Goal: Task Accomplishment & Management: Use online tool/utility

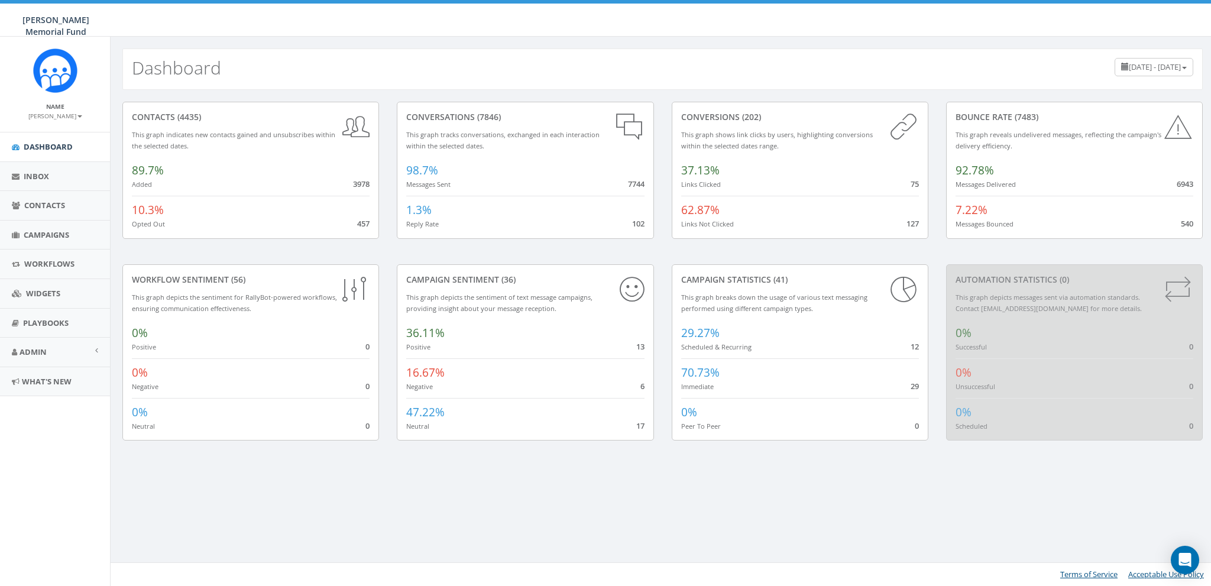
click at [63, 117] on small "[PERSON_NAME]" at bounding box center [55, 116] width 54 height 8
click at [53, 151] on link "Sign Out" at bounding box center [58, 148] width 93 height 15
click at [46, 237] on span "Campaigns" at bounding box center [47, 235] width 46 height 11
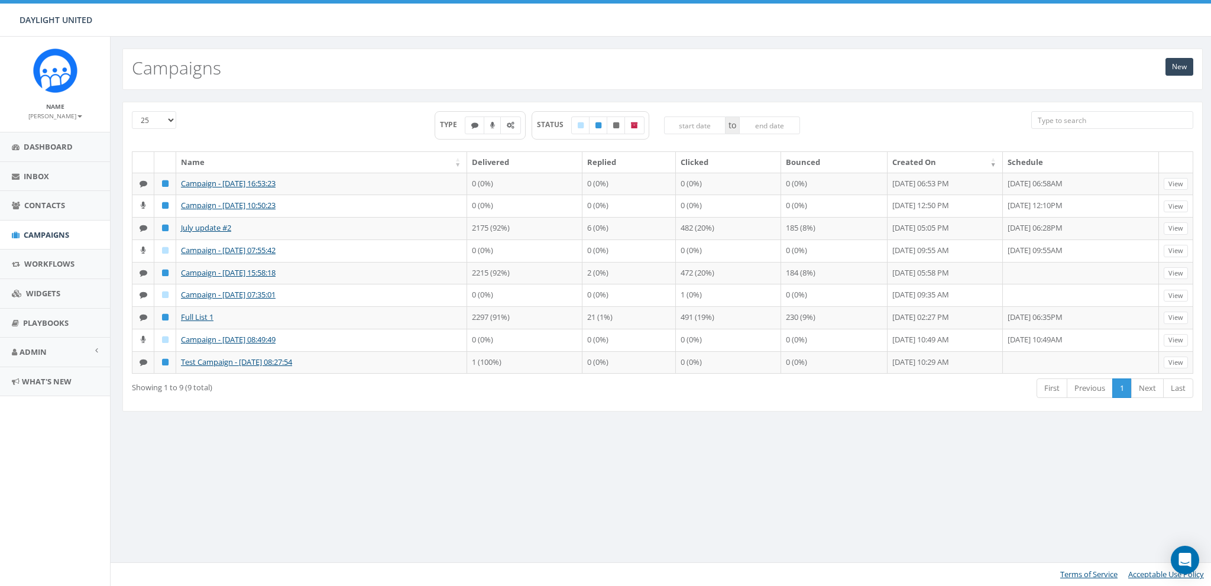
click at [888, 162] on th "Created On" at bounding box center [945, 162] width 115 height 21
click at [888, 160] on th "Created On" at bounding box center [945, 162] width 115 height 21
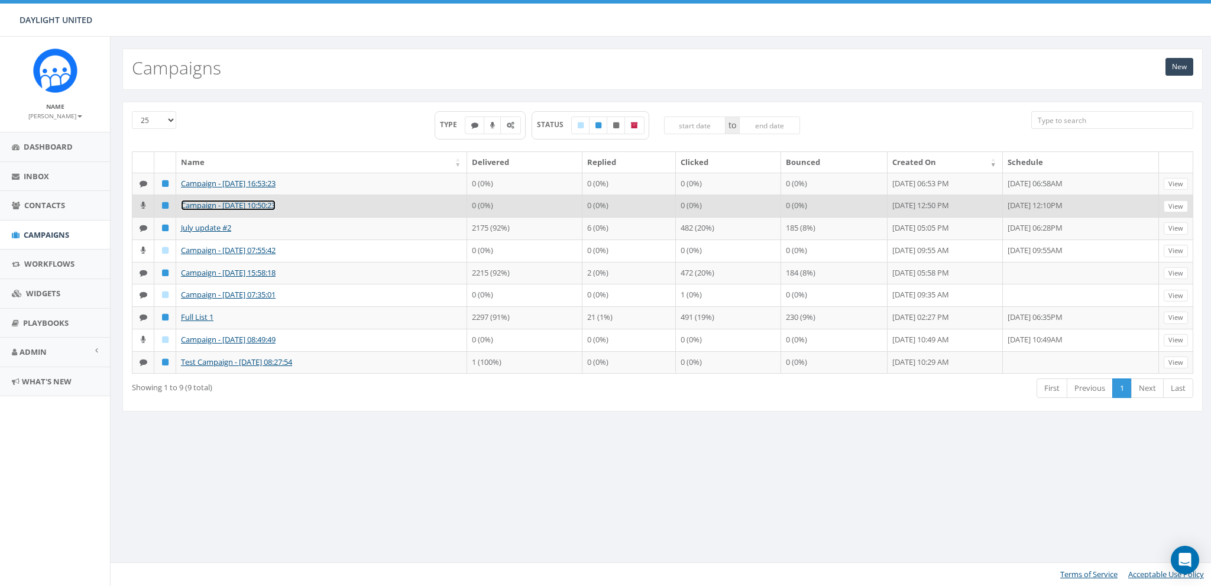
click at [234, 203] on link "Campaign - 07/29/2025, 10:50:23" at bounding box center [228, 205] width 95 height 11
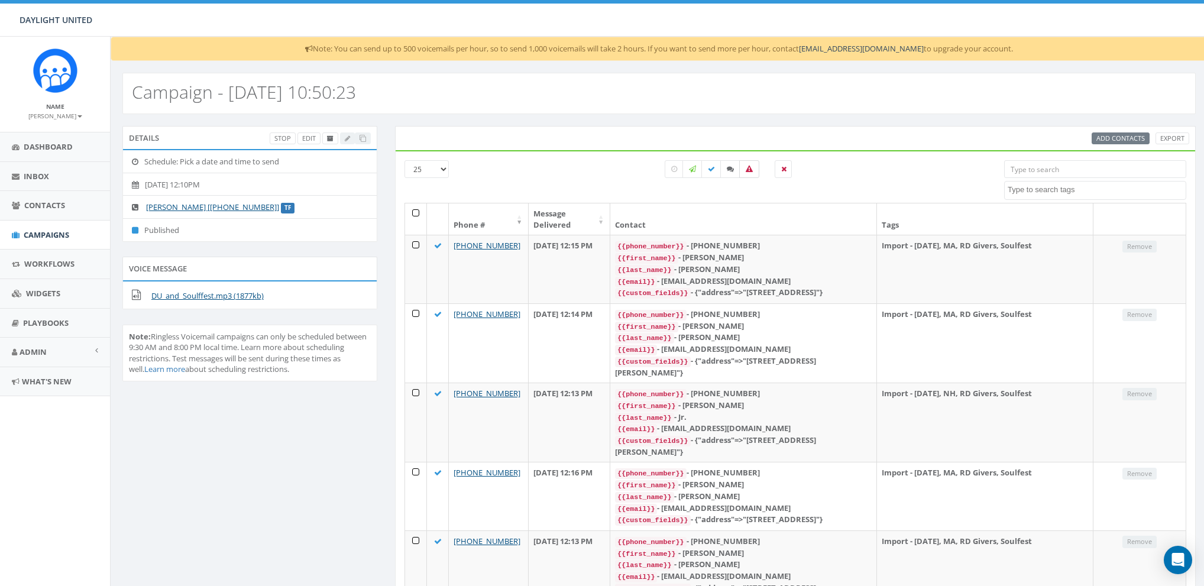
click at [747, 167] on icon at bounding box center [749, 169] width 7 height 7
checkbox input "true"
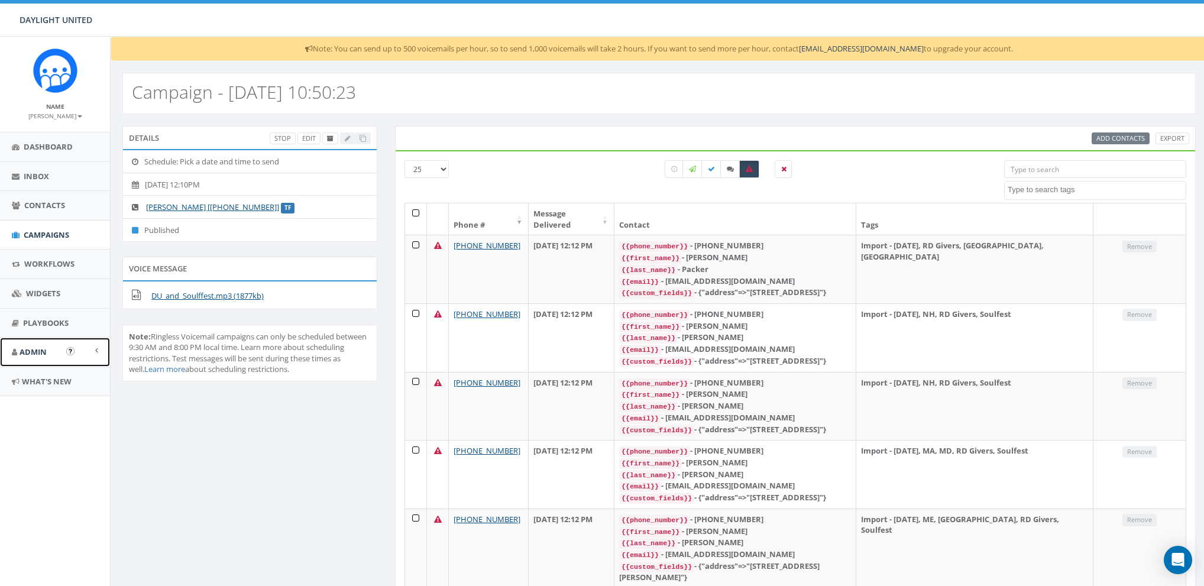
click at [30, 351] on span "Admin" at bounding box center [33, 352] width 27 height 11
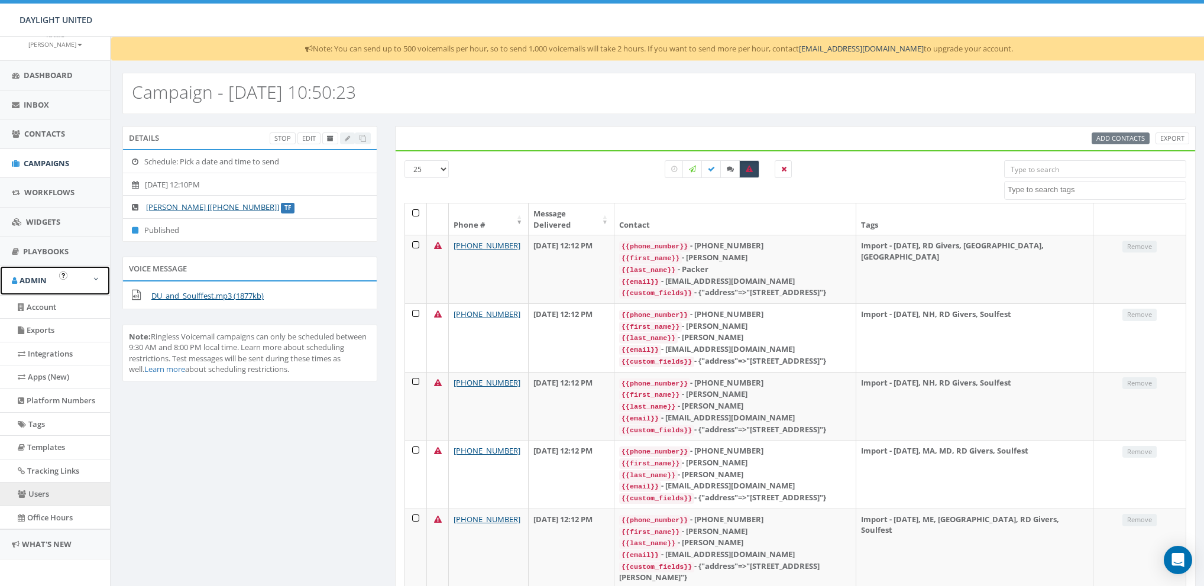
scroll to position [75, 0]
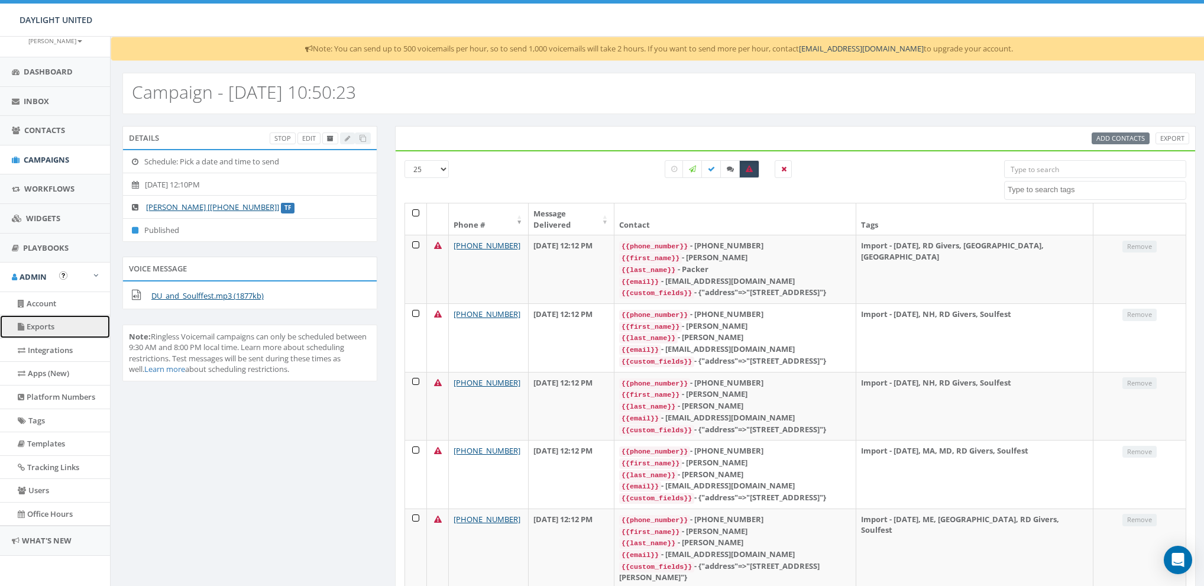
click at [45, 321] on link "Exports" at bounding box center [55, 326] width 110 height 23
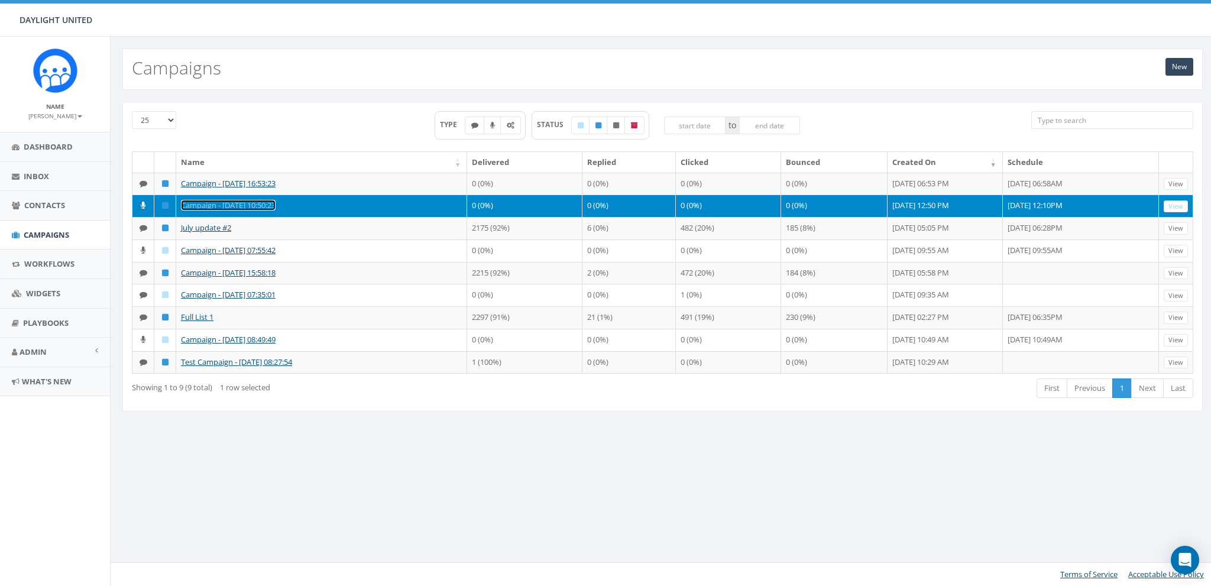
click at [260, 204] on link "Campaign - [DATE] 10:50:23" at bounding box center [228, 205] width 95 height 11
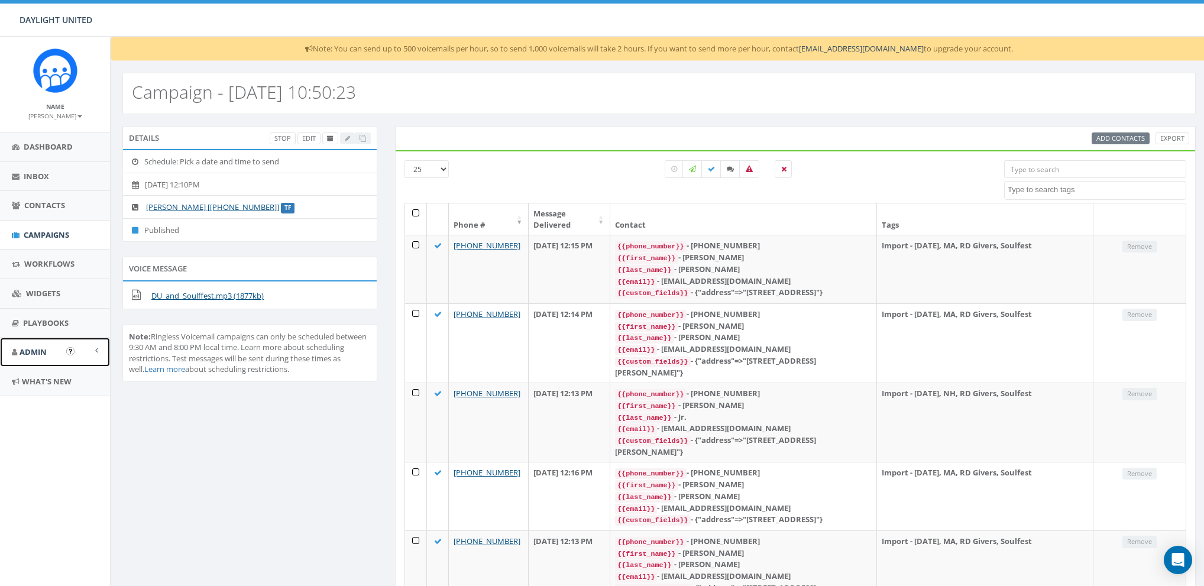
click at [34, 354] on span "Admin" at bounding box center [33, 352] width 27 height 11
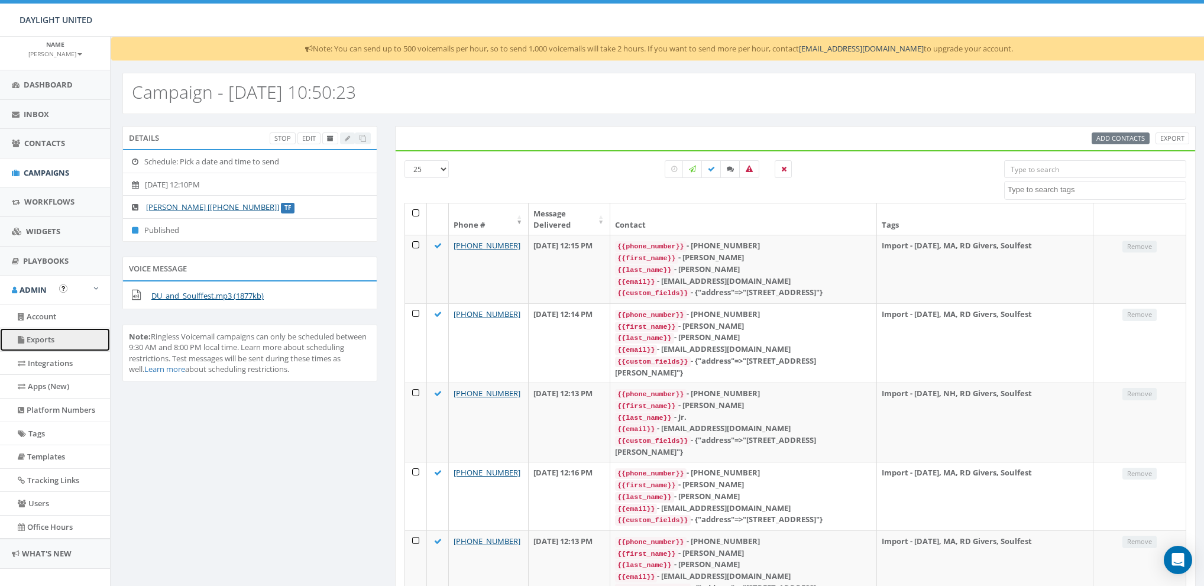
click at [44, 344] on link "Exports" at bounding box center [55, 339] width 110 height 23
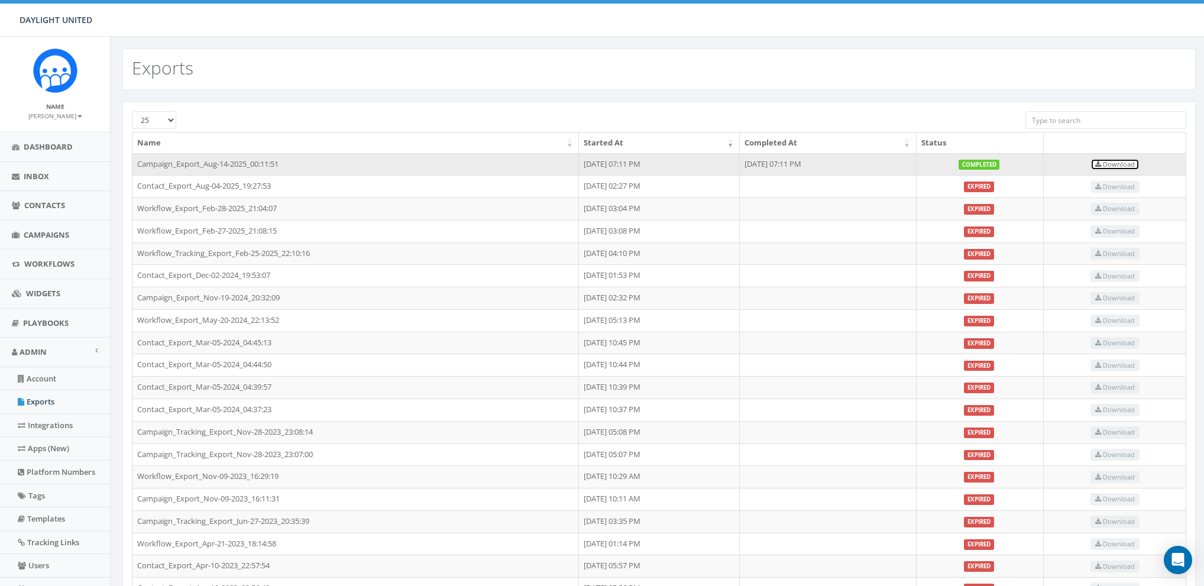
click at [1135, 160] on span "Download" at bounding box center [1116, 164] width 40 height 9
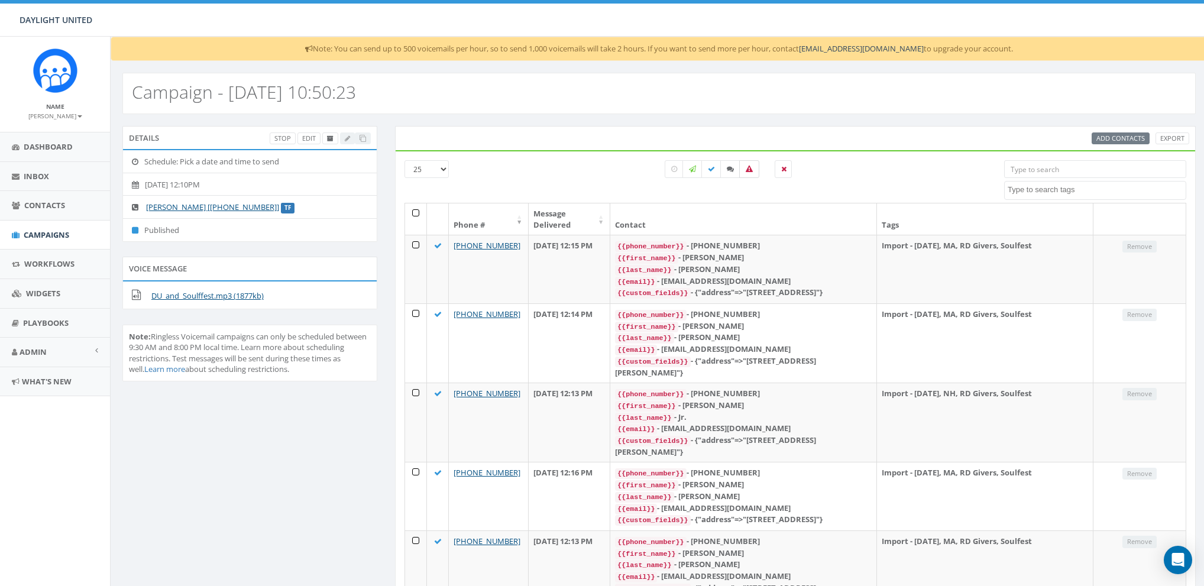
click at [747, 167] on icon at bounding box center [749, 169] width 7 height 7
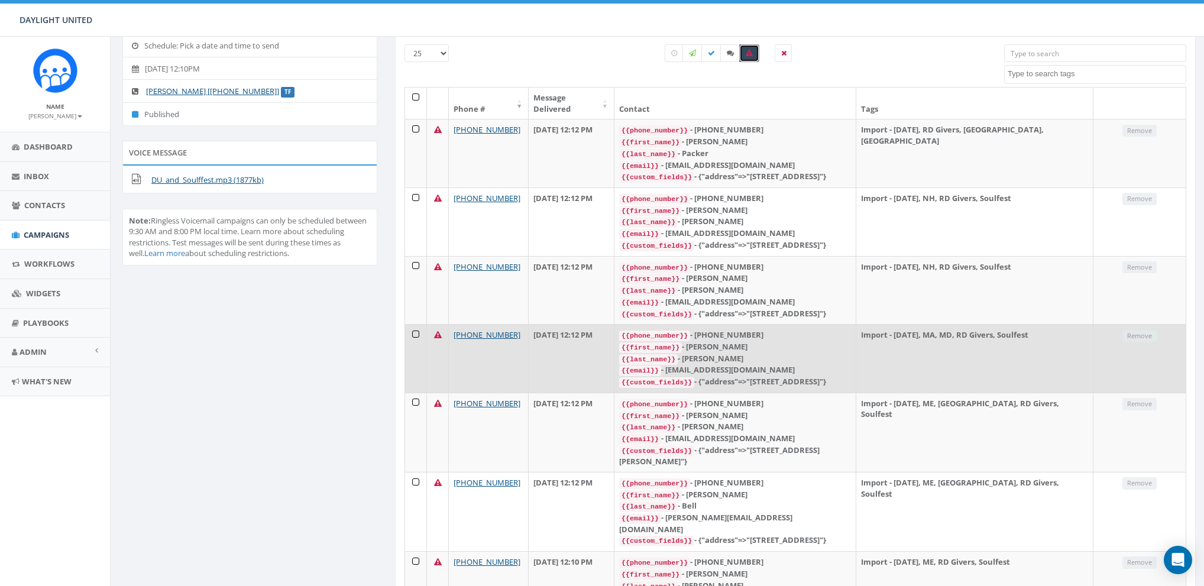
scroll to position [51, 0]
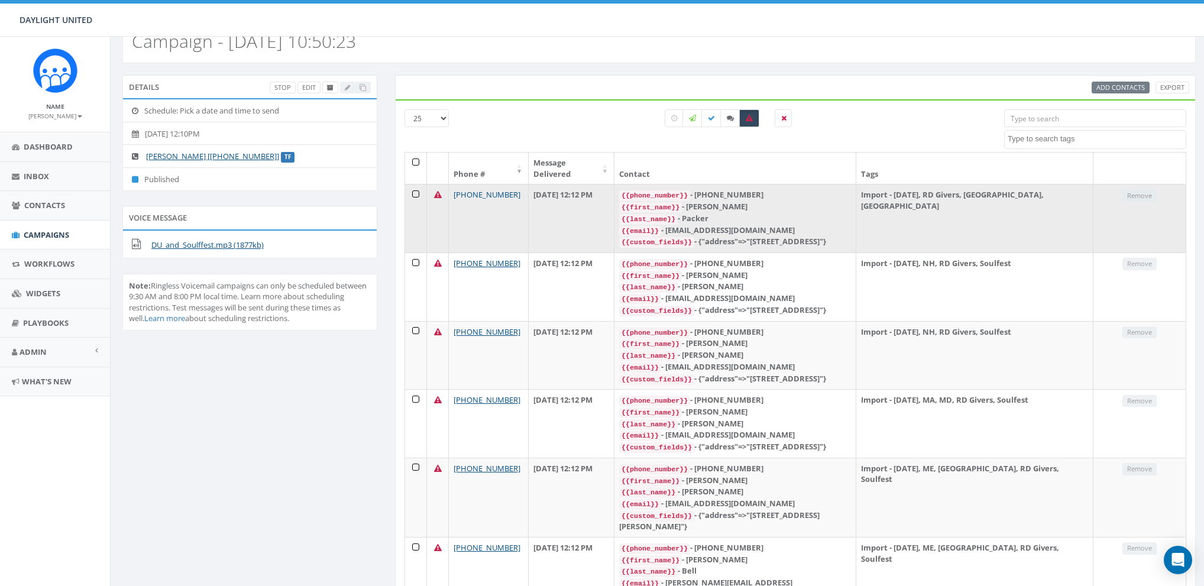
drag, startPoint x: 521, startPoint y: 179, endPoint x: 471, endPoint y: 186, distance: 49.6
click at [471, 186] on td "+1 817-219-0774" at bounding box center [489, 218] width 80 height 69
click at [751, 189] on div "{{phone_number}} - +18172190774" at bounding box center [735, 195] width 232 height 12
copy div "18172190774"
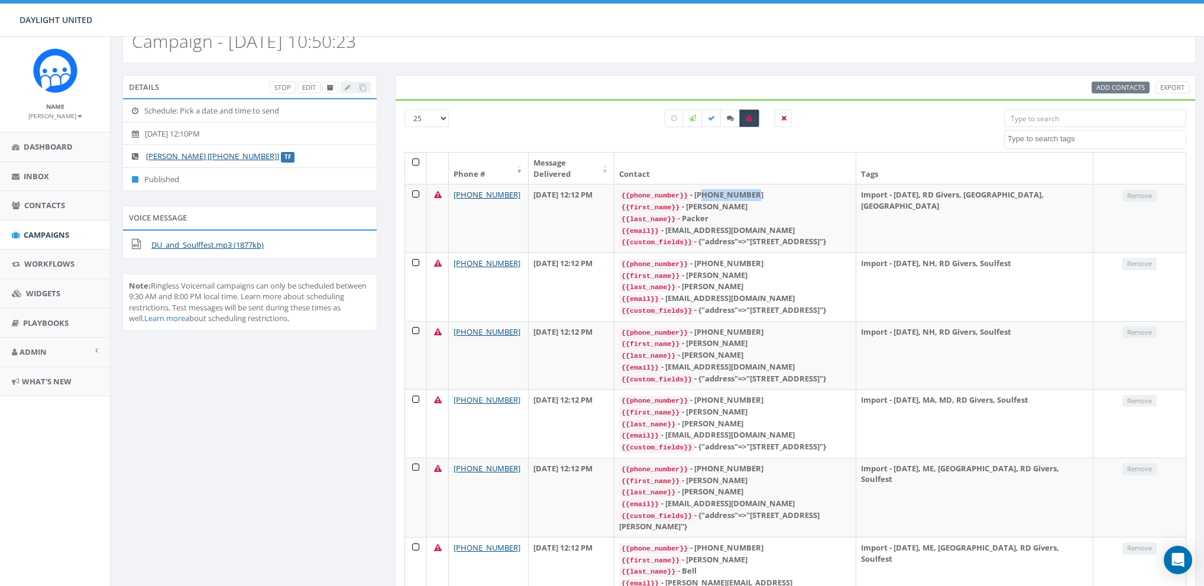
click at [747, 111] on label at bounding box center [749, 118] width 20 height 18
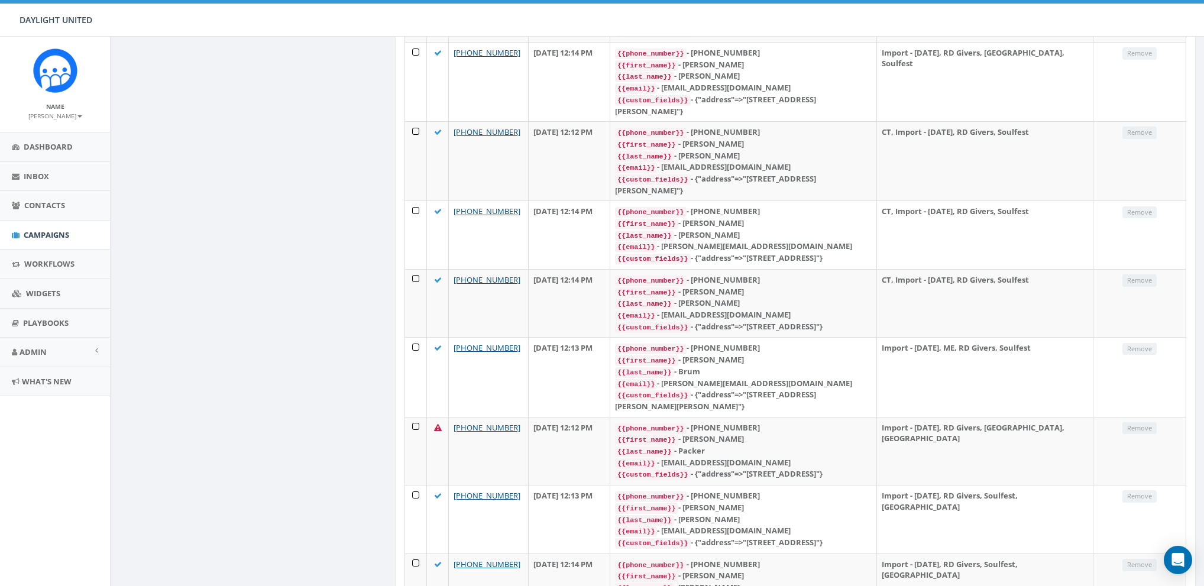
scroll to position [1508, 0]
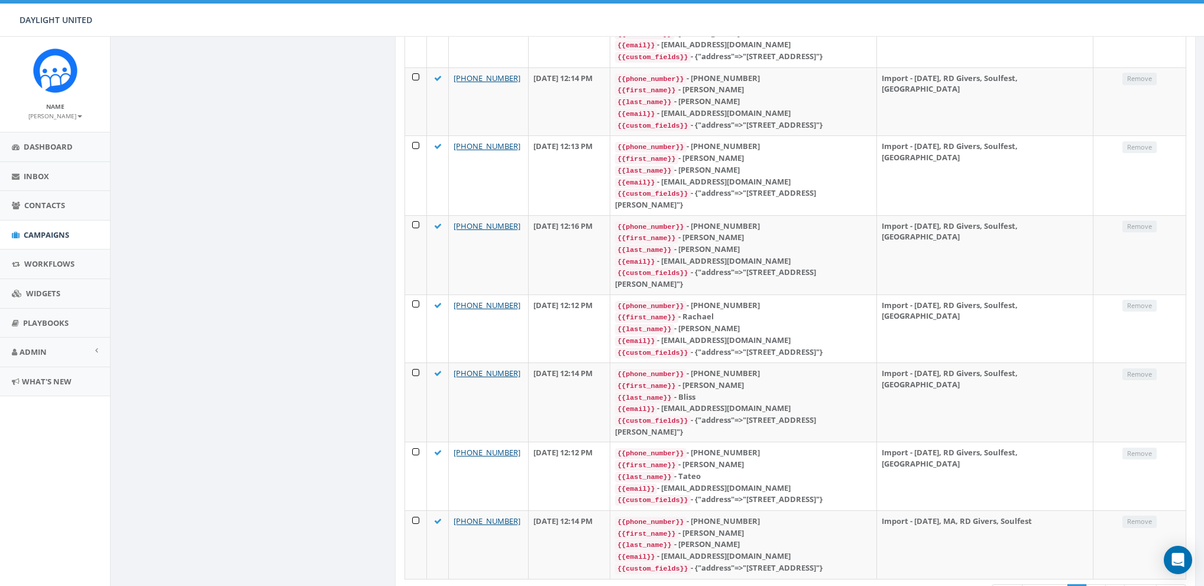
drag, startPoint x: 460, startPoint y: 537, endPoint x: 505, endPoint y: 538, distance: 45.0
click at [505, 583] on div "Showing 1 to 25 (73 total)" at bounding box center [562, 591] width 315 height 16
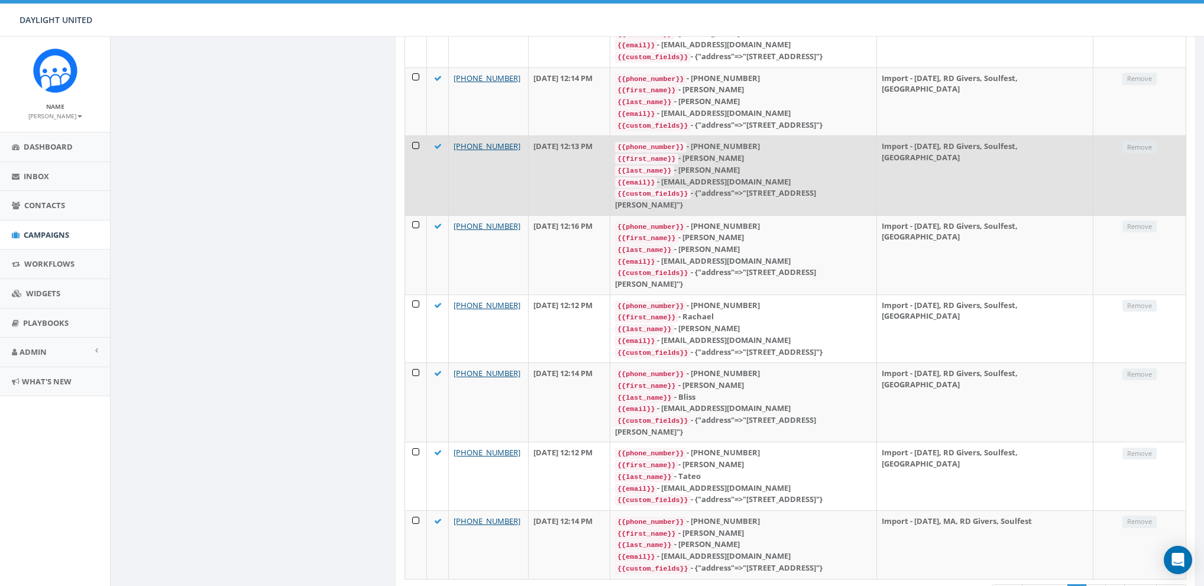
scroll to position [0, 0]
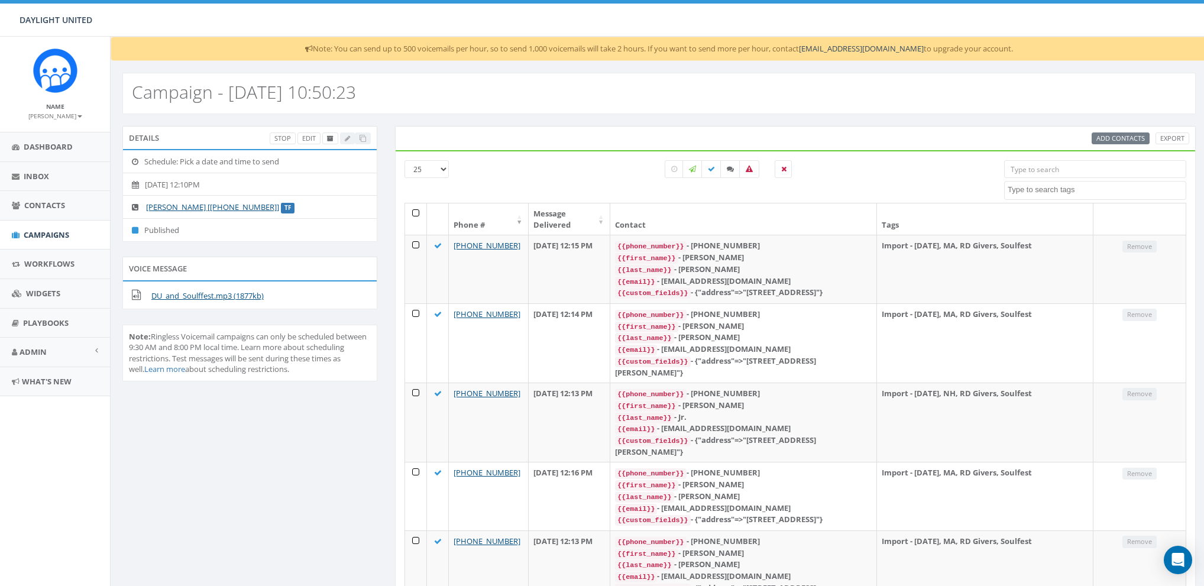
click at [418, 211] on th at bounding box center [416, 218] width 22 height 31
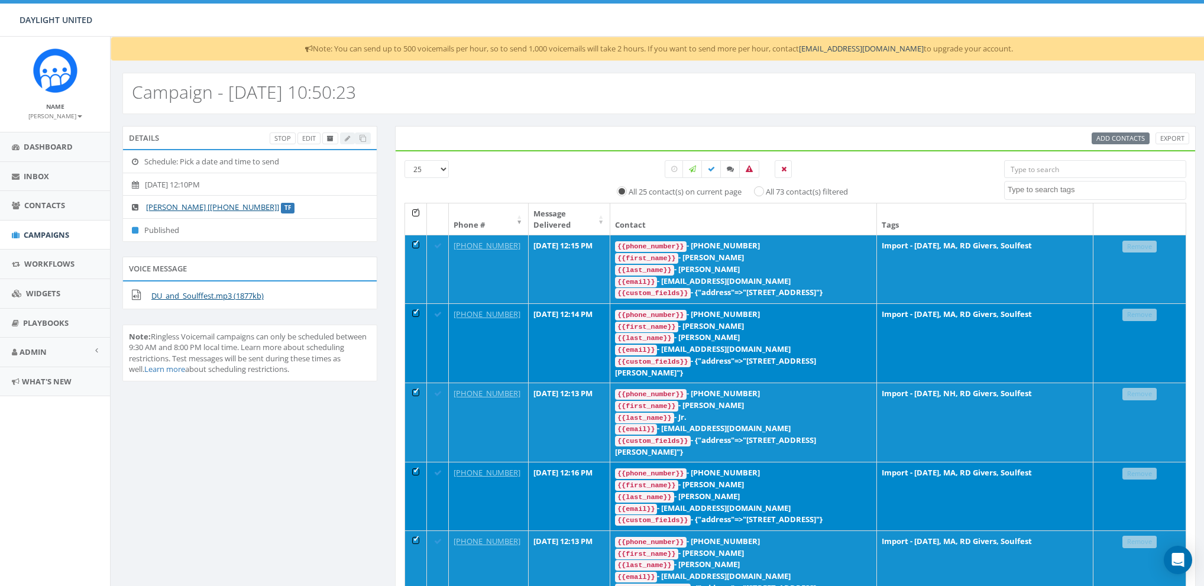
drag, startPoint x: 416, startPoint y: 209, endPoint x: 443, endPoint y: 204, distance: 27.6
click at [416, 208] on th at bounding box center [416, 218] width 22 height 31
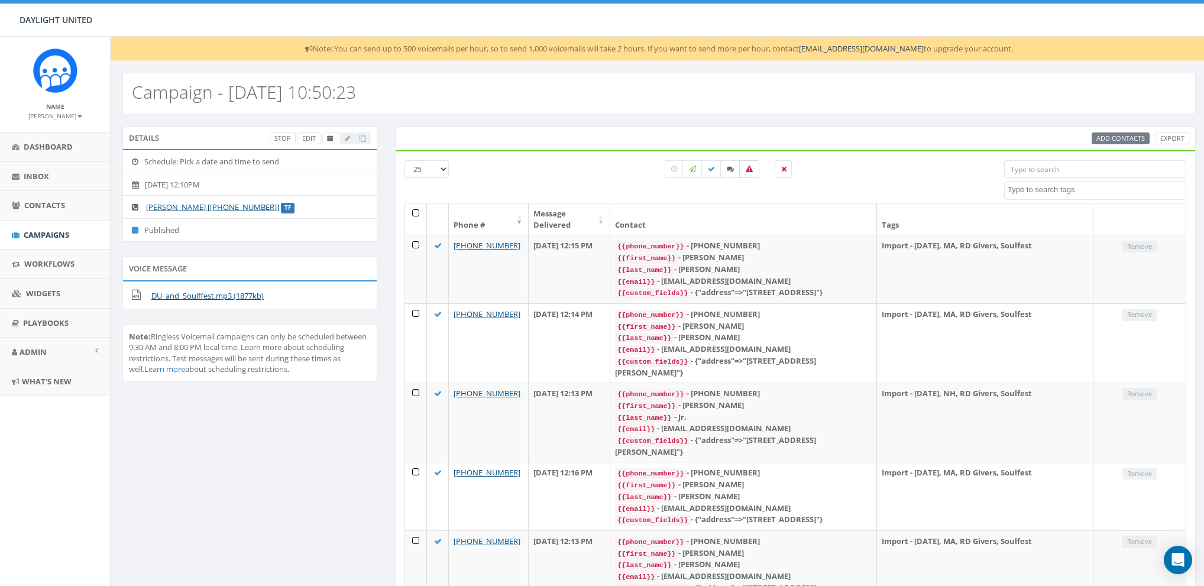
click at [753, 170] on label at bounding box center [749, 169] width 20 height 18
checkbox input "true"
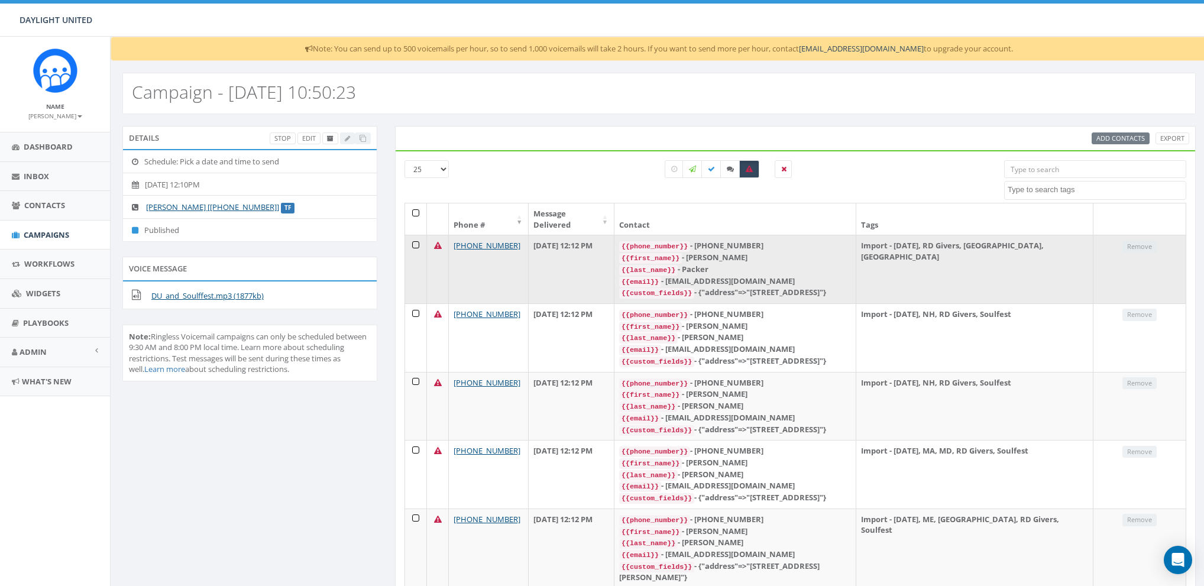
click at [434, 242] on icon at bounding box center [438, 246] width 8 height 8
click at [436, 242] on icon at bounding box center [438, 246] width 8 height 8
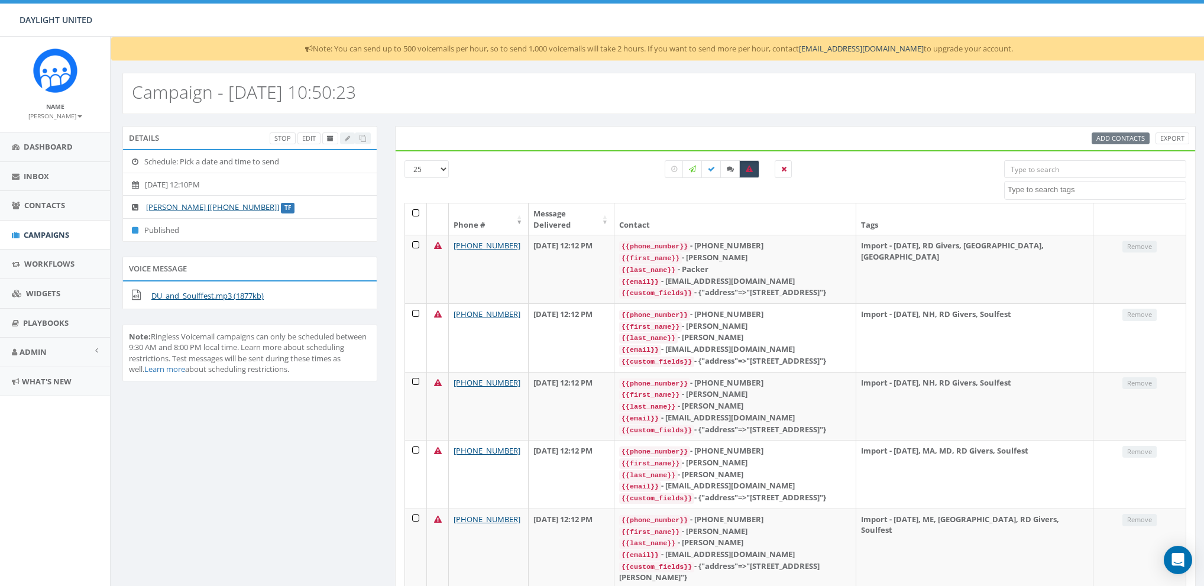
click at [532, 161] on div "All 0 contact(s) on current page All 73 contact(s) filtered" at bounding box center [729, 181] width 533 height 43
click at [50, 15] on span "DAYLIGHT UNITED" at bounding box center [56, 19] width 73 height 11
click at [50, 17] on span "DAYLIGHT UNITED" at bounding box center [56, 19] width 73 height 11
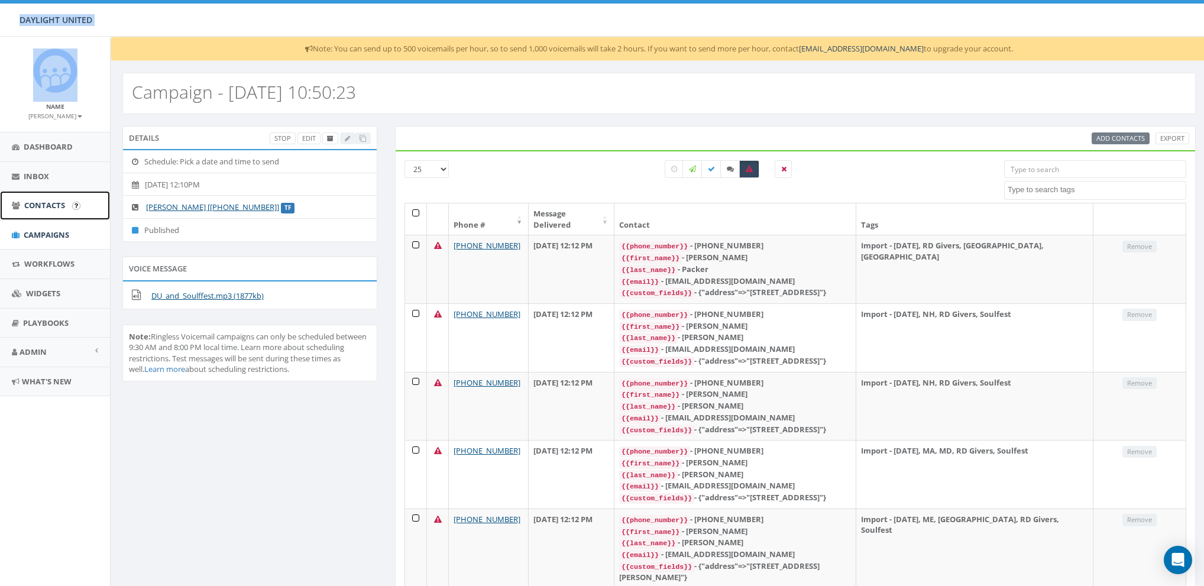
click at [44, 202] on span "Contacts" at bounding box center [44, 205] width 41 height 11
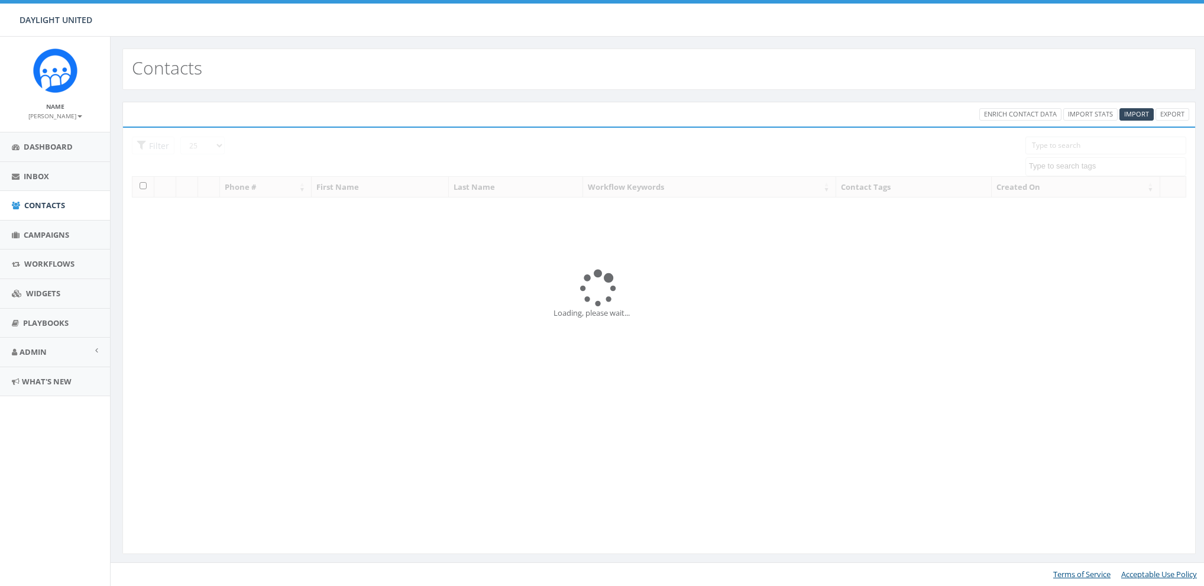
select select
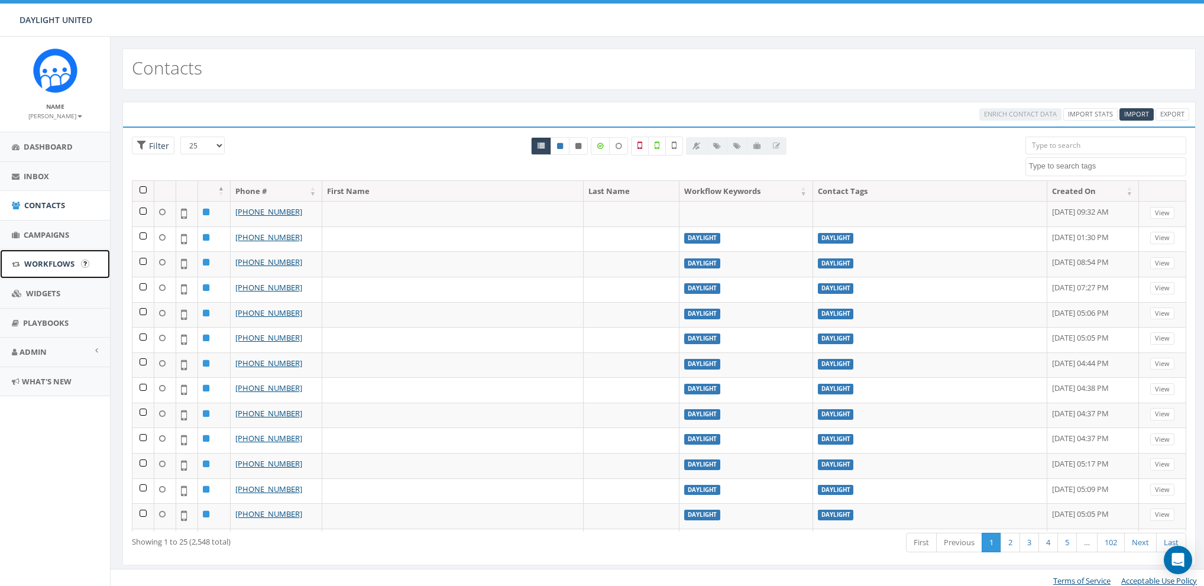
click at [28, 266] on span "Workflows" at bounding box center [49, 263] width 50 height 11
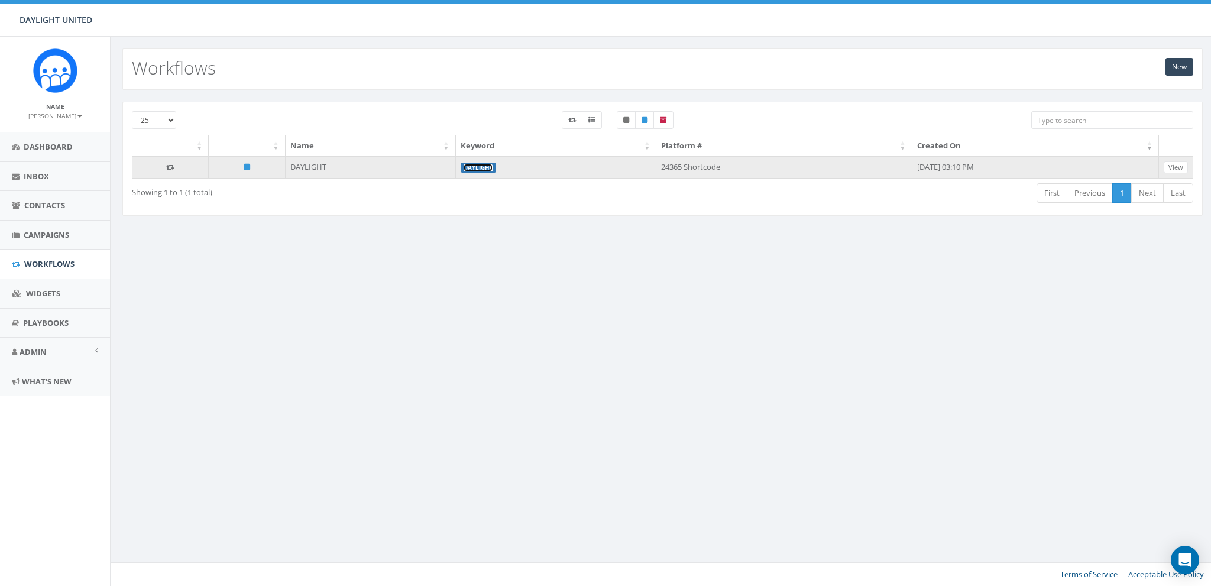
click at [464, 166] on link "DAYLIGHT" at bounding box center [478, 168] width 29 height 8
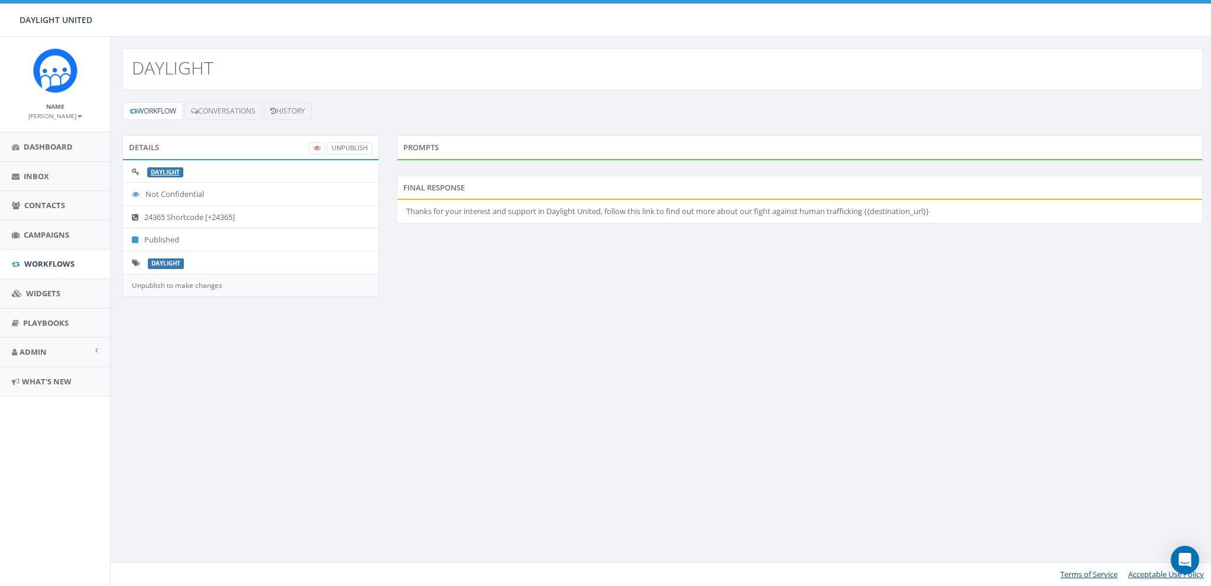
drag, startPoint x: 195, startPoint y: 100, endPoint x: 225, endPoint y: 111, distance: 32.0
click at [196, 101] on div "Workflow Conversations History Details UnPublish DAYLIGHT Not Confidential 2436…" at bounding box center [663, 207] width 1104 height 234
click at [225, 111] on link "Conversations" at bounding box center [223, 111] width 77 height 18
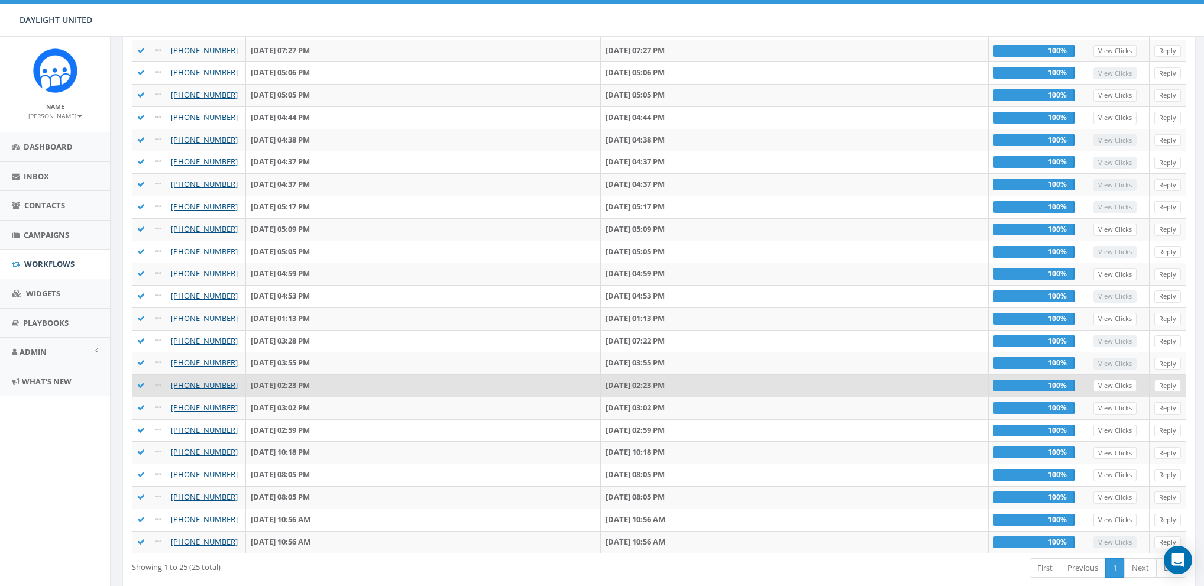
scroll to position [242, 0]
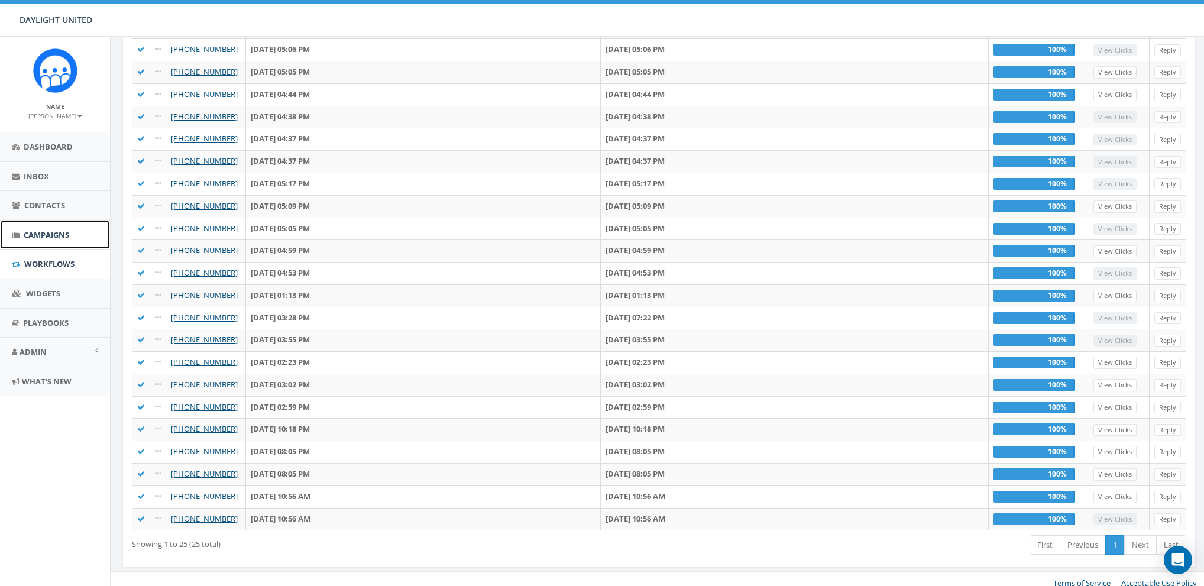
click at [33, 234] on span "Campaigns" at bounding box center [47, 235] width 46 height 11
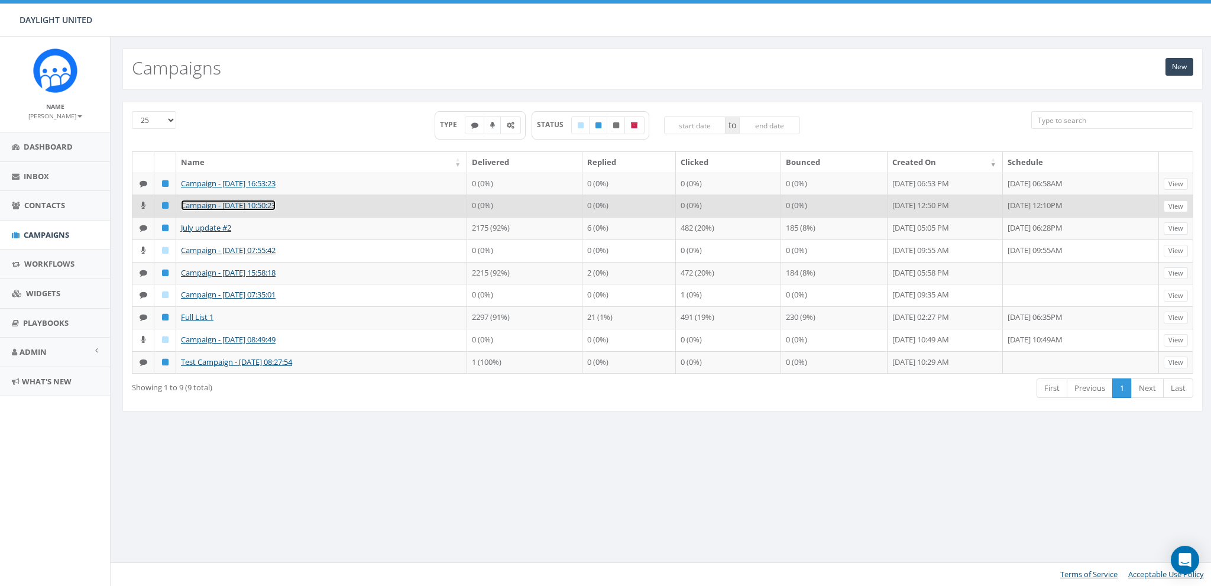
click at [206, 202] on link "Campaign - 07/29/2025, 10:50:23" at bounding box center [228, 205] width 95 height 11
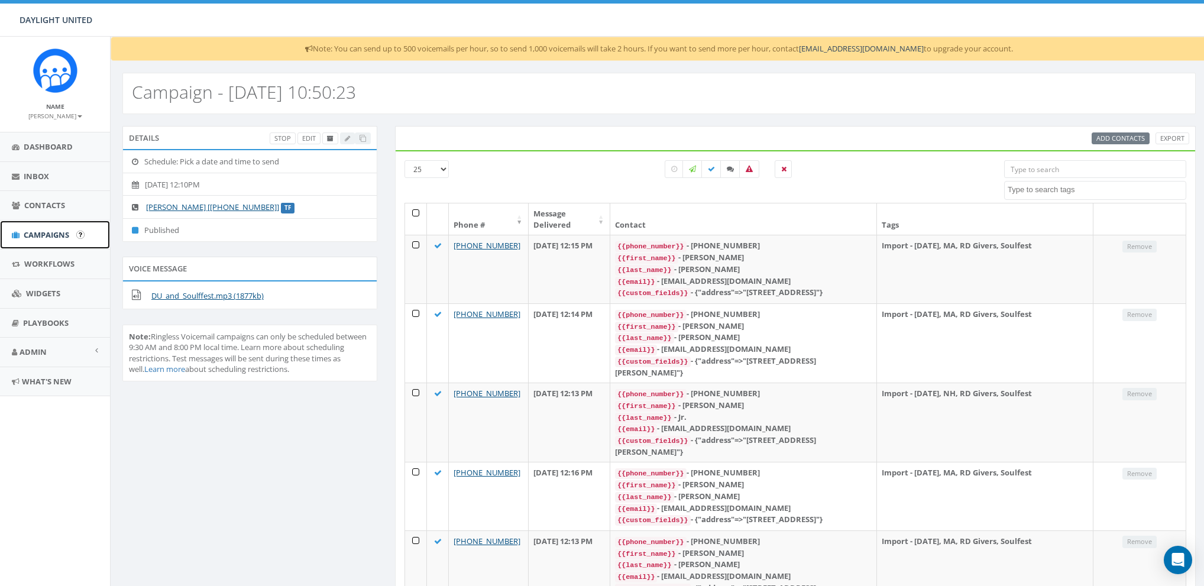
click at [38, 239] on span "Campaigns" at bounding box center [47, 235] width 46 height 11
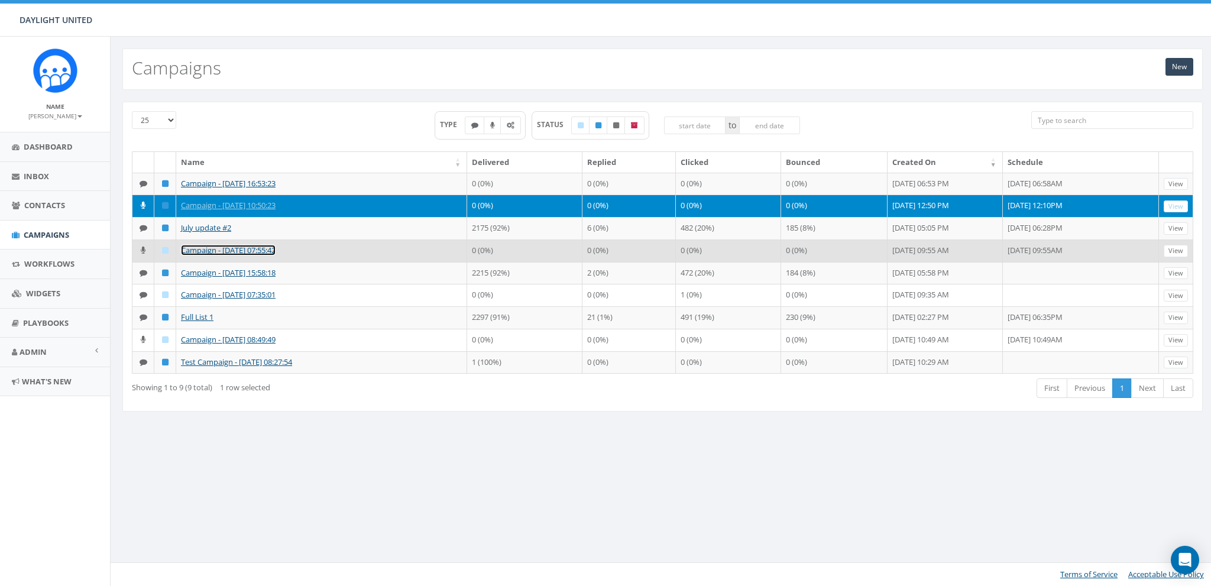
click at [265, 246] on link "Campaign - [DATE] 07:55:42" at bounding box center [228, 250] width 95 height 11
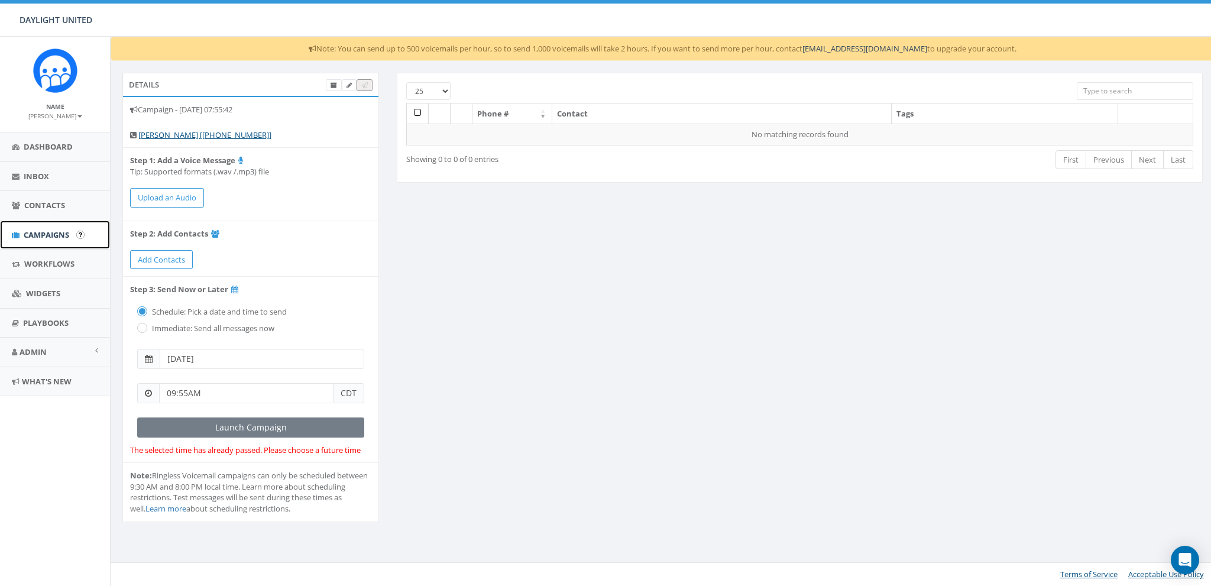
click at [38, 238] on span "Campaigns" at bounding box center [47, 235] width 46 height 11
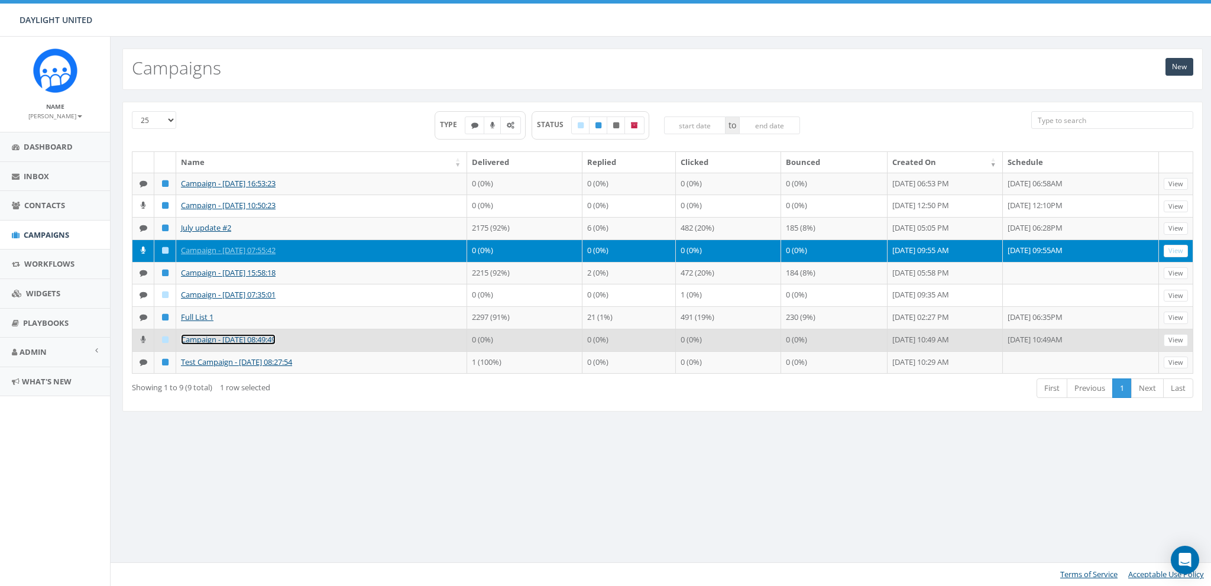
click at [253, 335] on link "Campaign - [DATE] 08:49:49" at bounding box center [228, 339] width 95 height 11
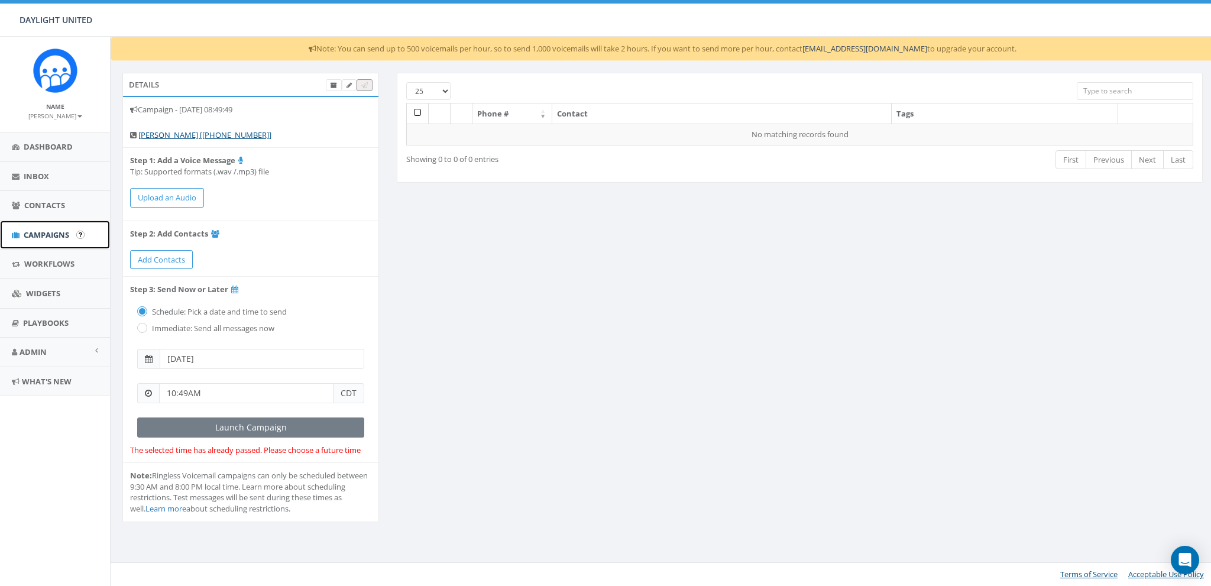
click at [42, 238] on span "Campaigns" at bounding box center [47, 235] width 46 height 11
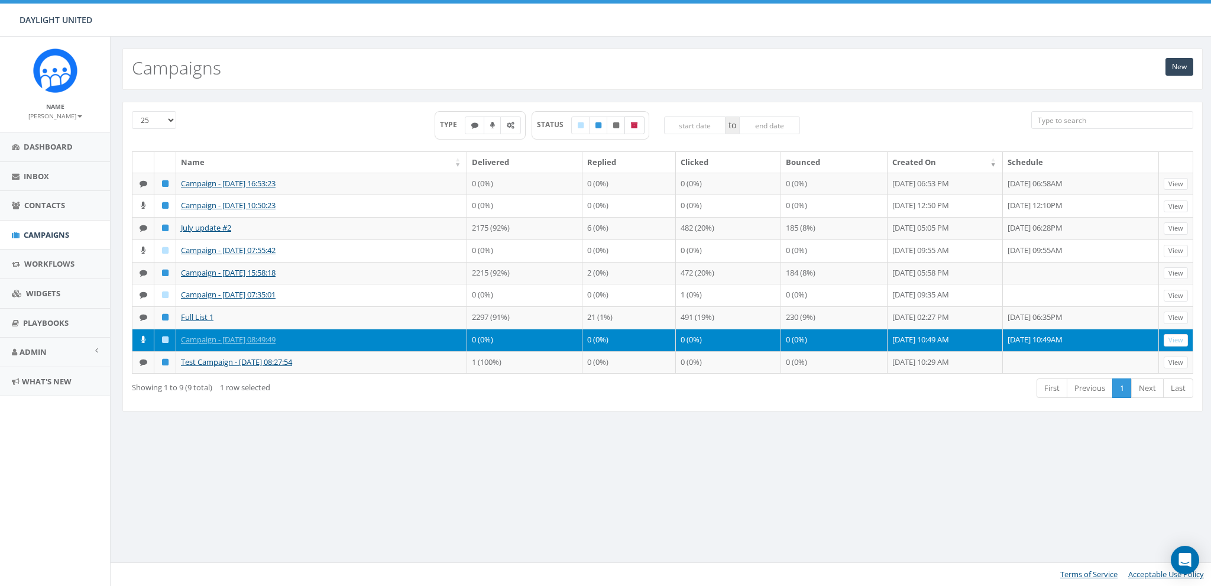
click at [639, 124] on label at bounding box center [635, 126] width 20 height 18
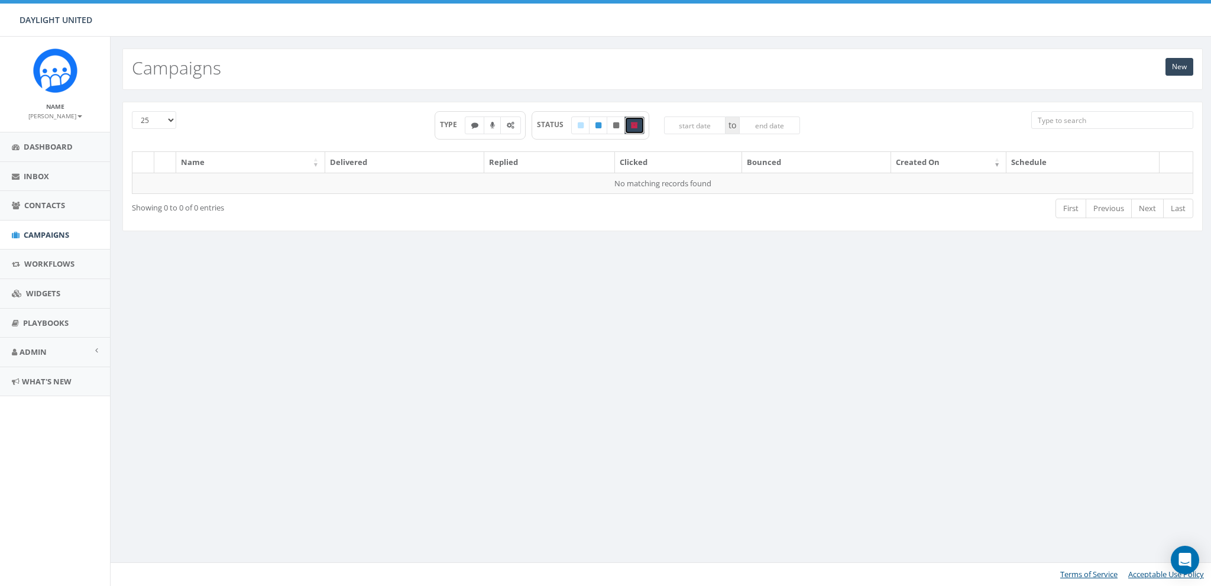
click at [639, 124] on label at bounding box center [635, 126] width 20 height 18
checkbox input "false"
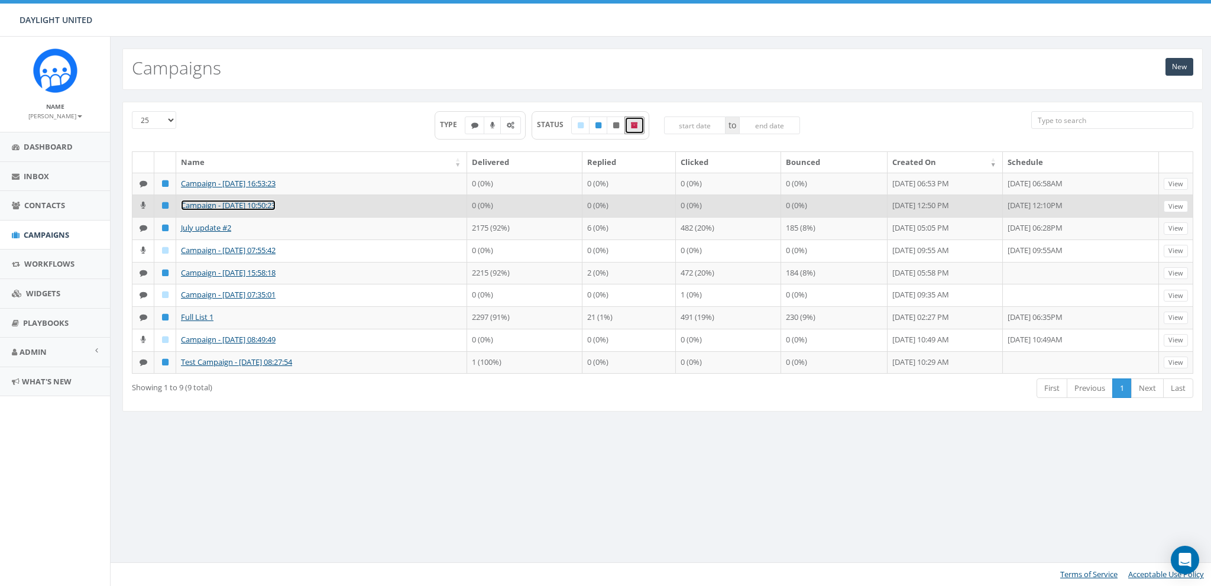
click at [211, 203] on link "Campaign - 07/29/2025, 10:50:23" at bounding box center [228, 205] width 95 height 11
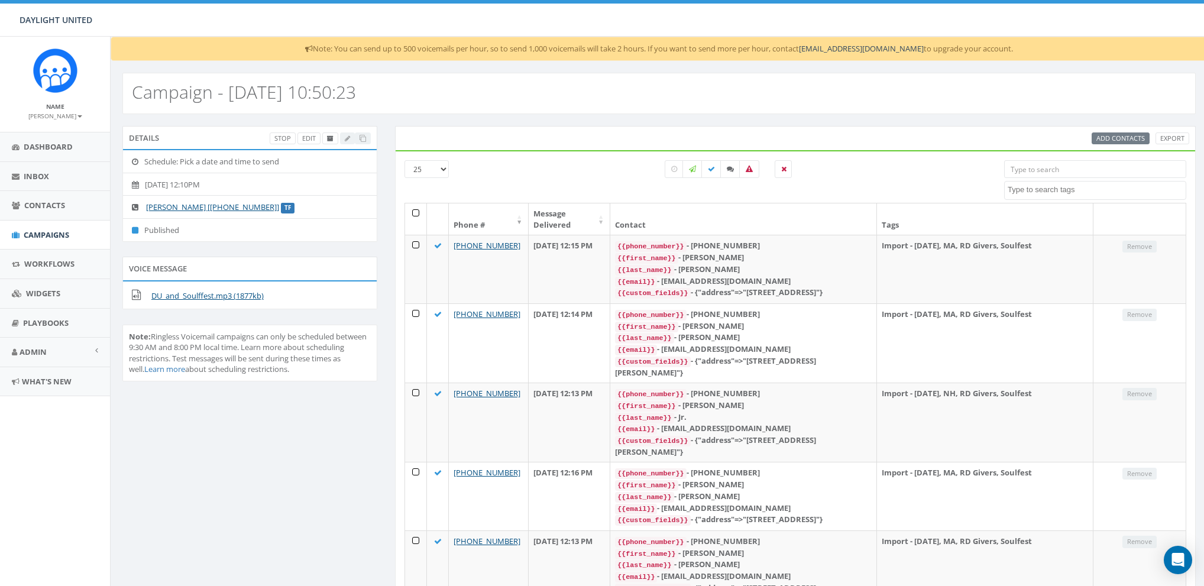
click at [63, 114] on small "James Martin" at bounding box center [55, 116] width 54 height 8
click at [49, 145] on link "Sign Out" at bounding box center [58, 148] width 93 height 15
